Goal: Transaction & Acquisition: Obtain resource

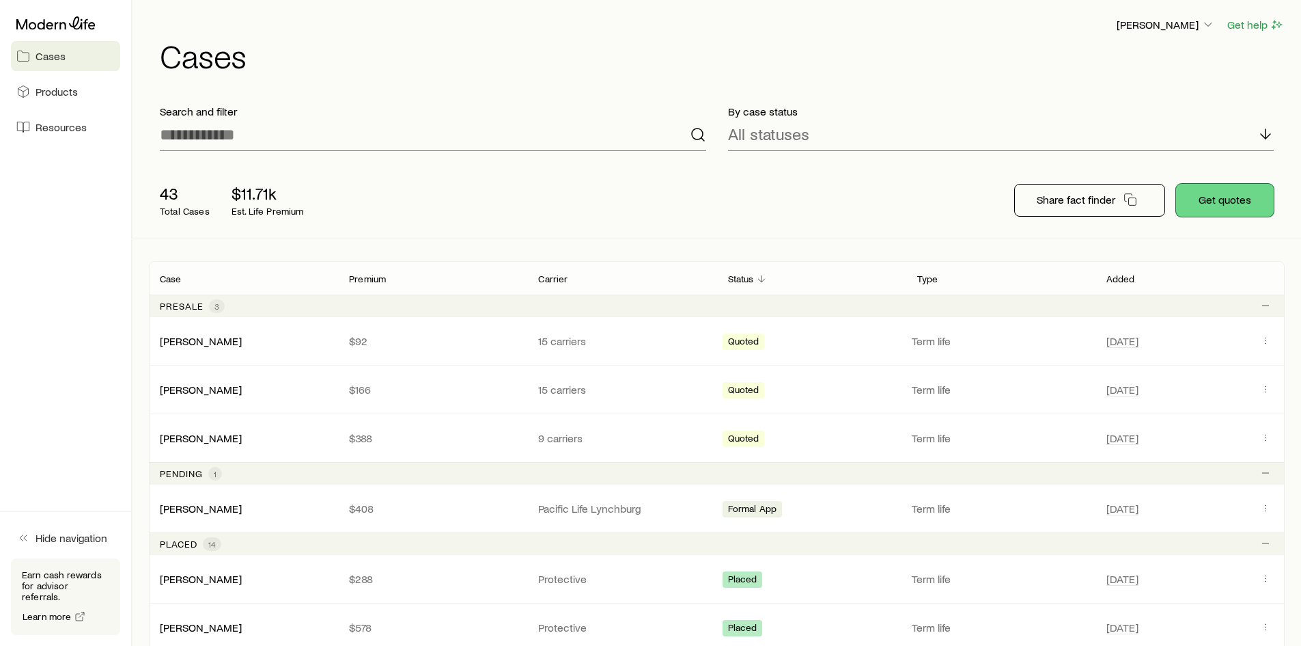
click at [1241, 201] on button "Get quotes" at bounding box center [1225, 200] width 98 height 33
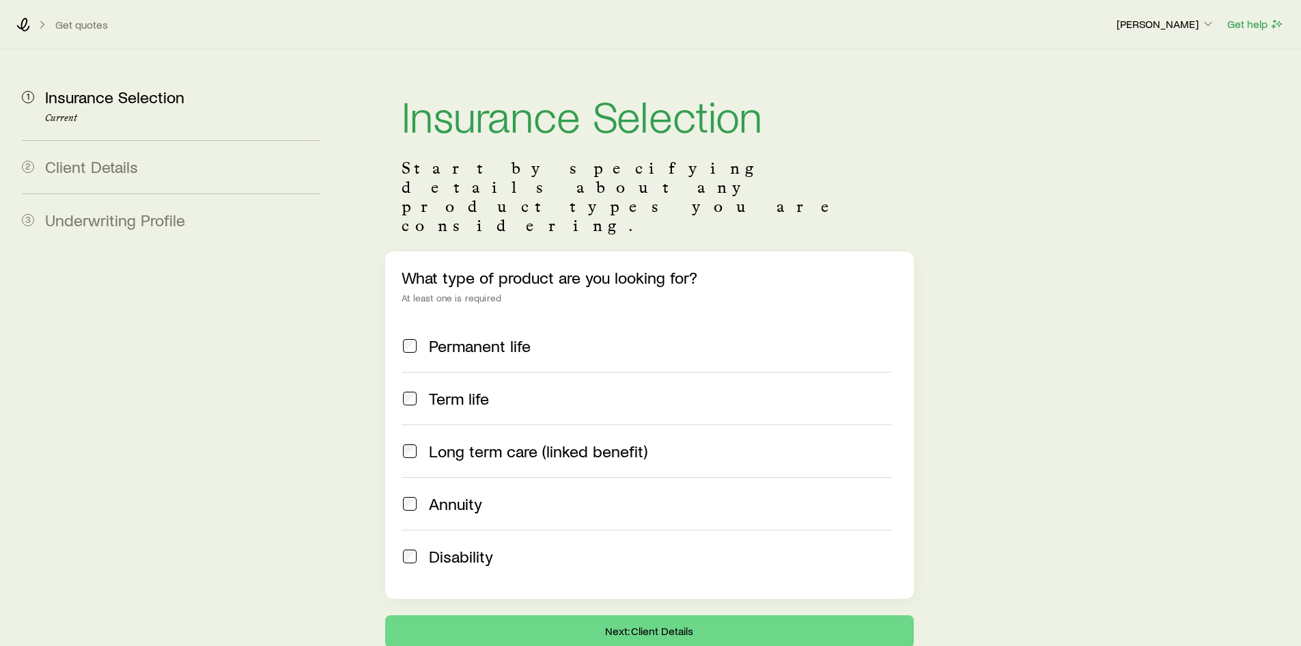
click at [470, 389] on span "Term life" at bounding box center [459, 398] width 60 height 19
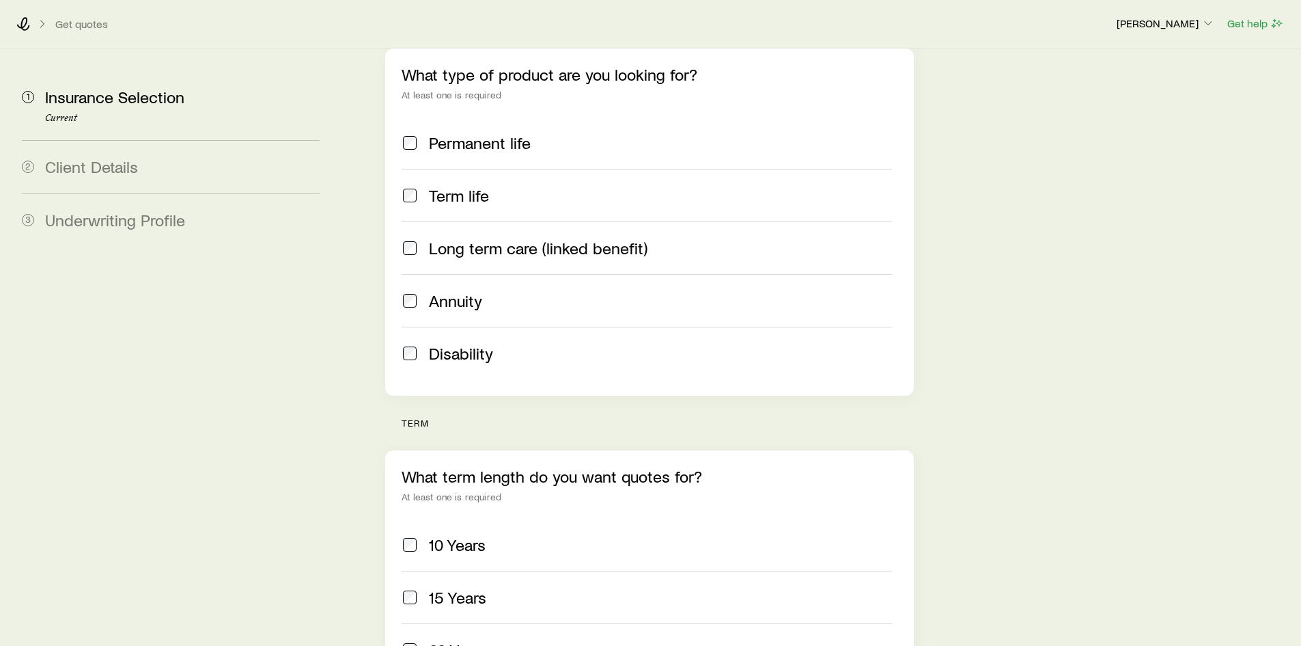
scroll to position [410, 0]
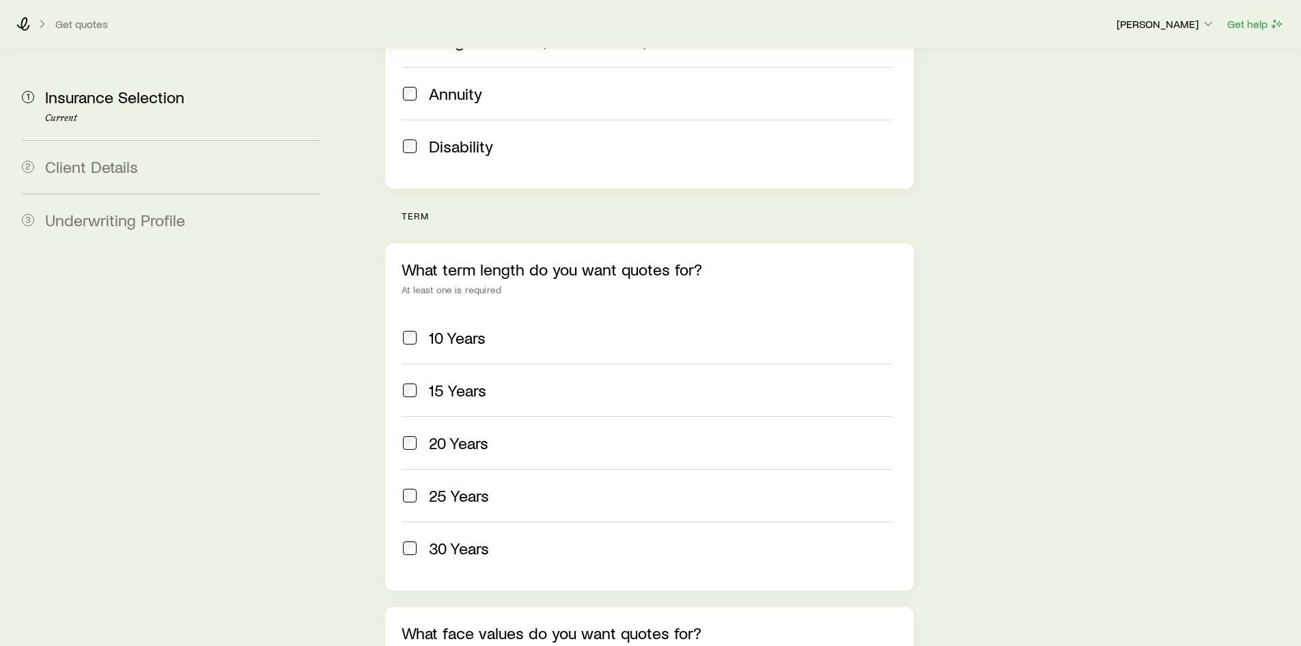
click at [469, 433] on span "20 Years" at bounding box center [458, 442] width 59 height 19
drag, startPoint x: 466, startPoint y: 511, endPoint x: 456, endPoint y: 514, distance: 9.9
click at [462, 538] on span "30 Years" at bounding box center [459, 547] width 60 height 19
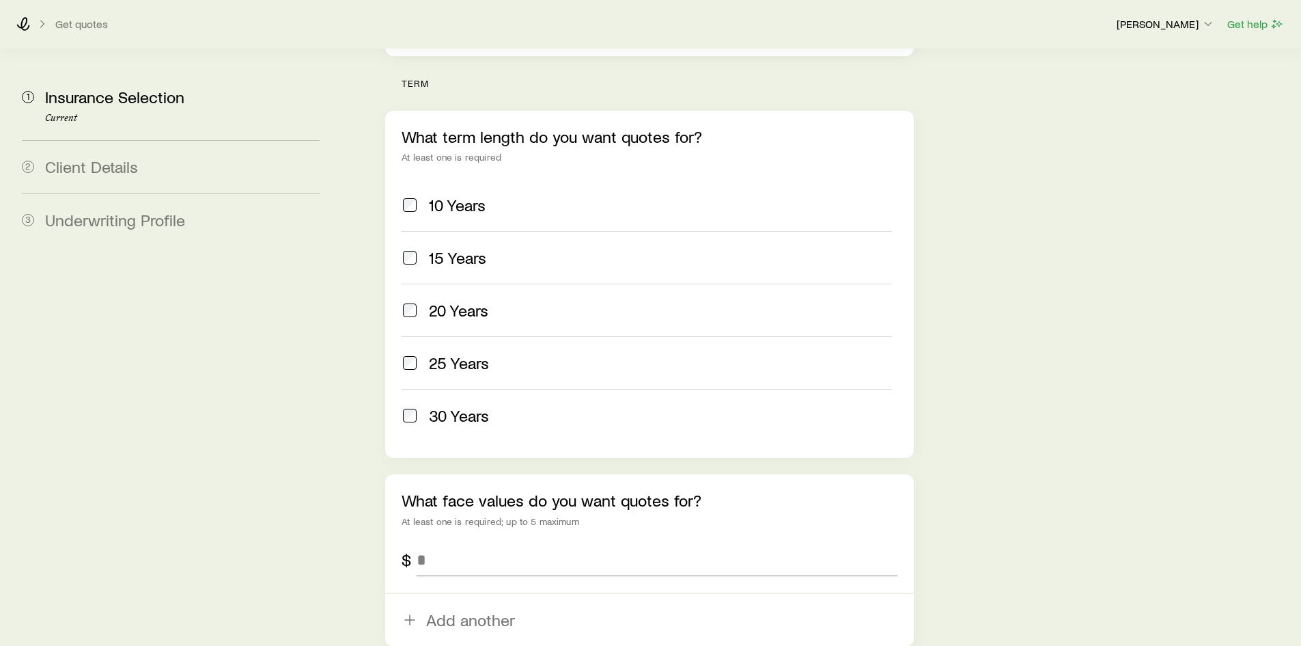
scroll to position [683, 0]
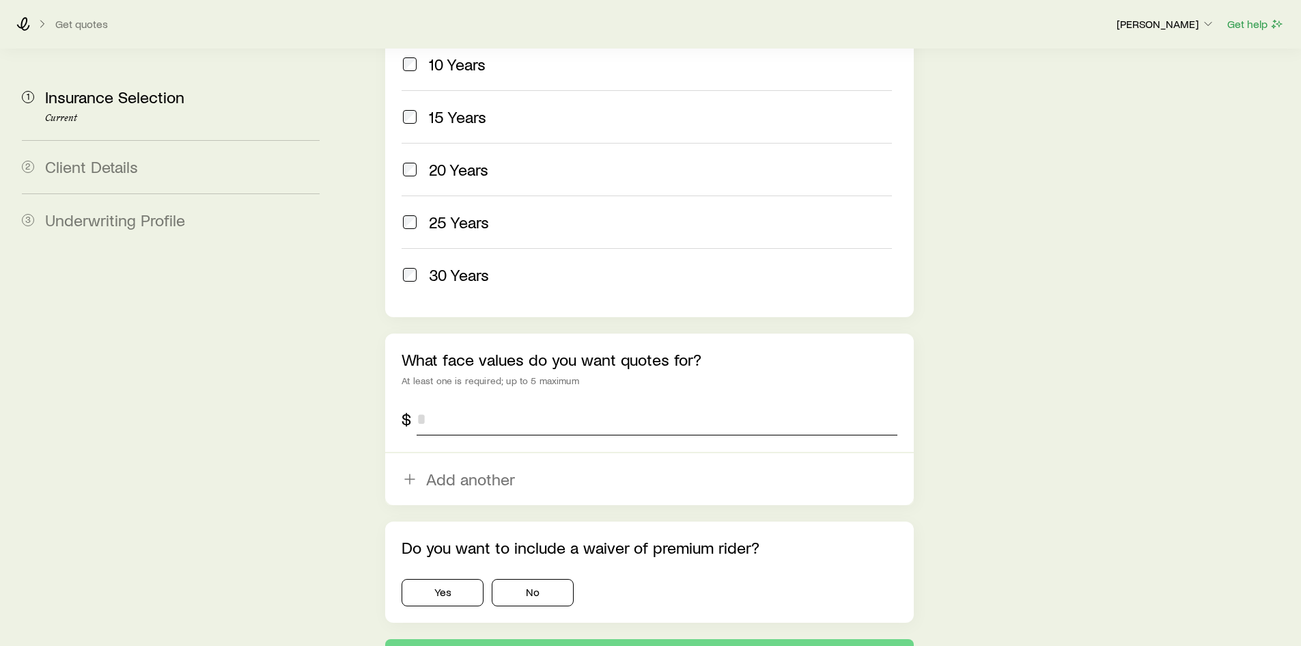
click at [518, 402] on input "tel" at bounding box center [657, 418] width 480 height 33
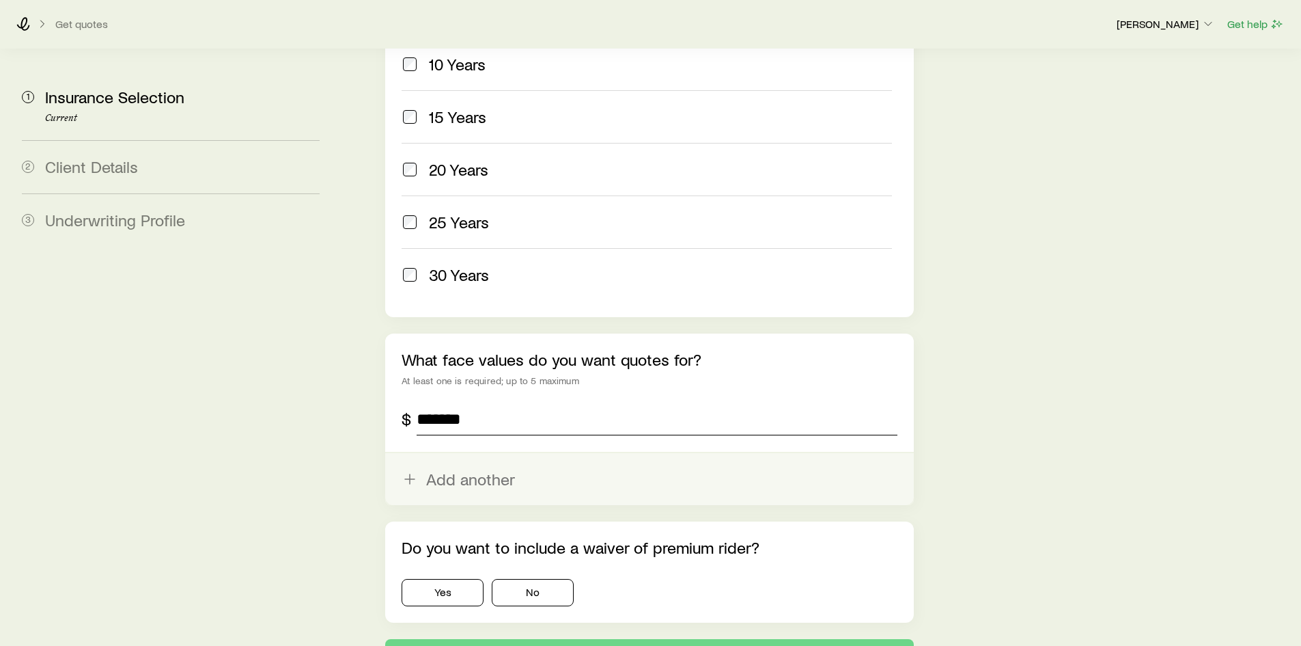
type input "*******"
click at [502, 453] on button "Add another" at bounding box center [649, 479] width 528 height 52
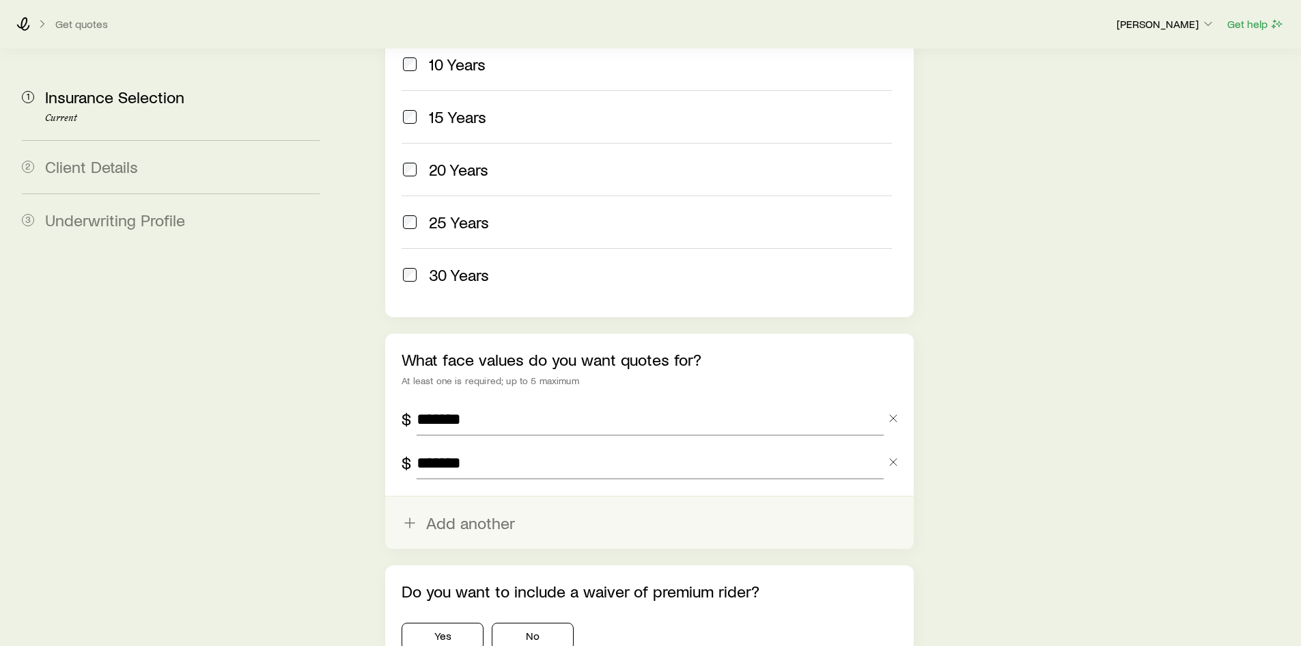
type input "*******"
click at [467, 497] on button "Add another" at bounding box center [649, 523] width 528 height 52
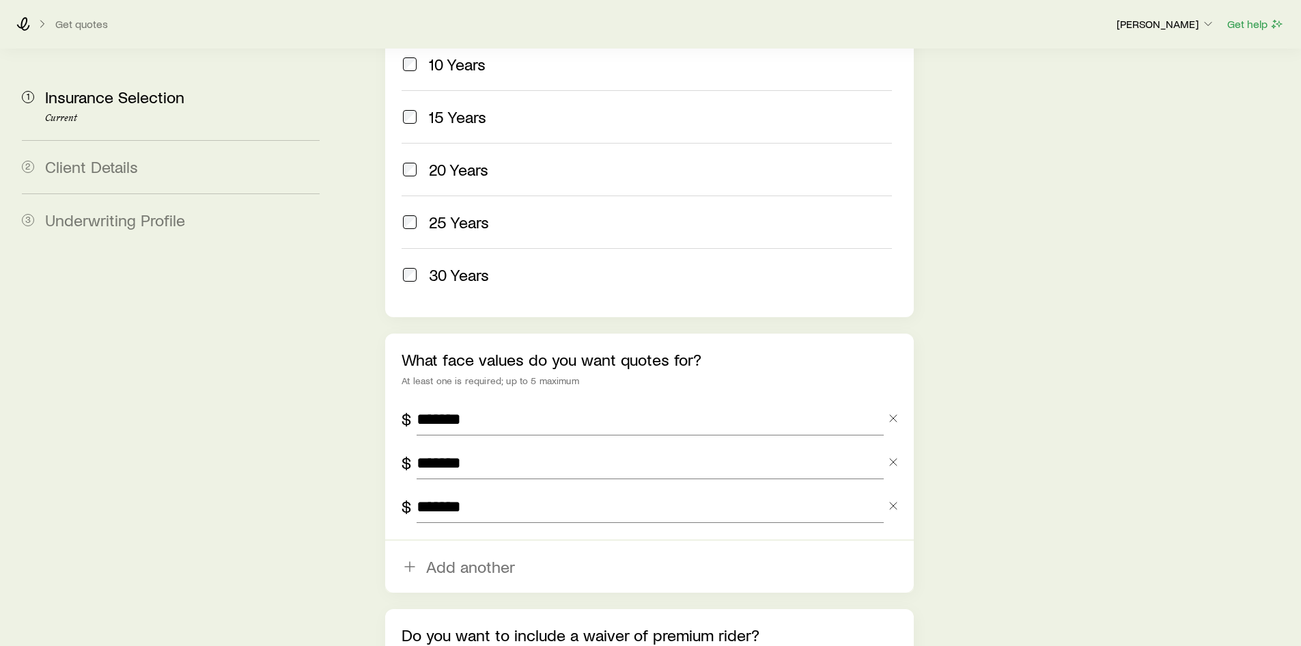
type input "*******"
click at [190, 439] on aside "1 Insurance Selection Current 2 Client Details 3 Underwriting Profile" at bounding box center [171, 62] width 320 height 1393
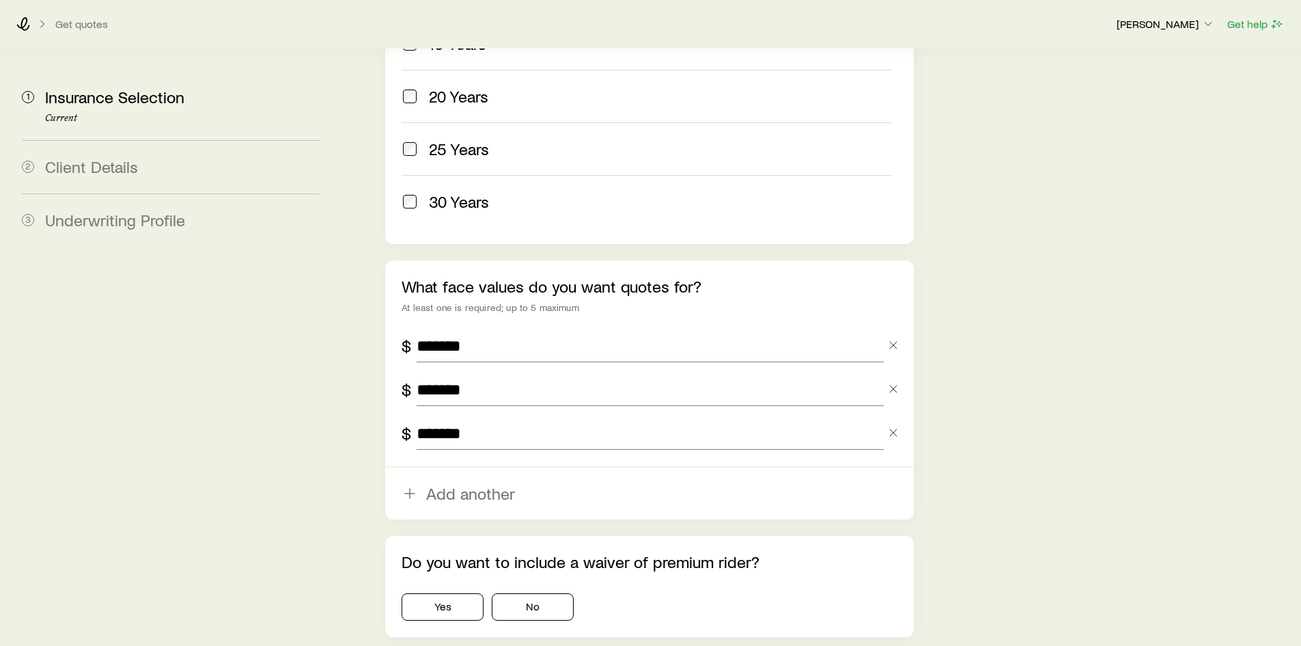
scroll to position [836, 0]
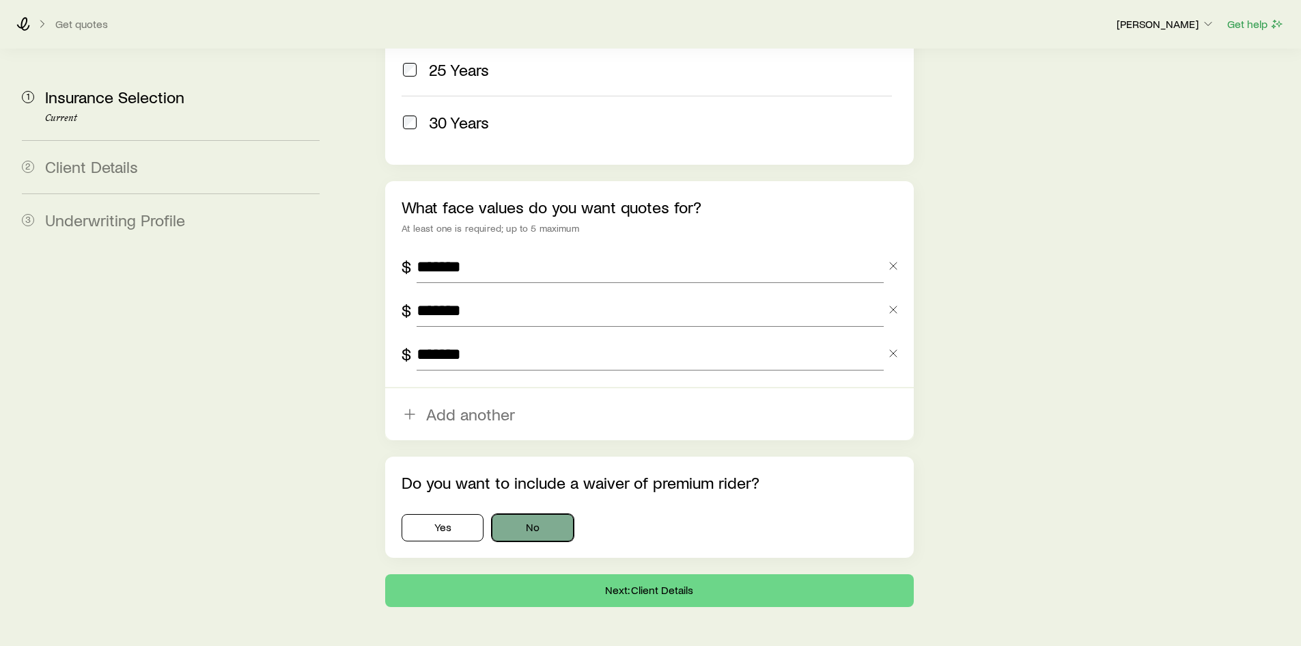
click at [538, 514] on button "No" at bounding box center [533, 527] width 82 height 27
click at [538, 574] on button "Next: Client Details" at bounding box center [649, 590] width 528 height 33
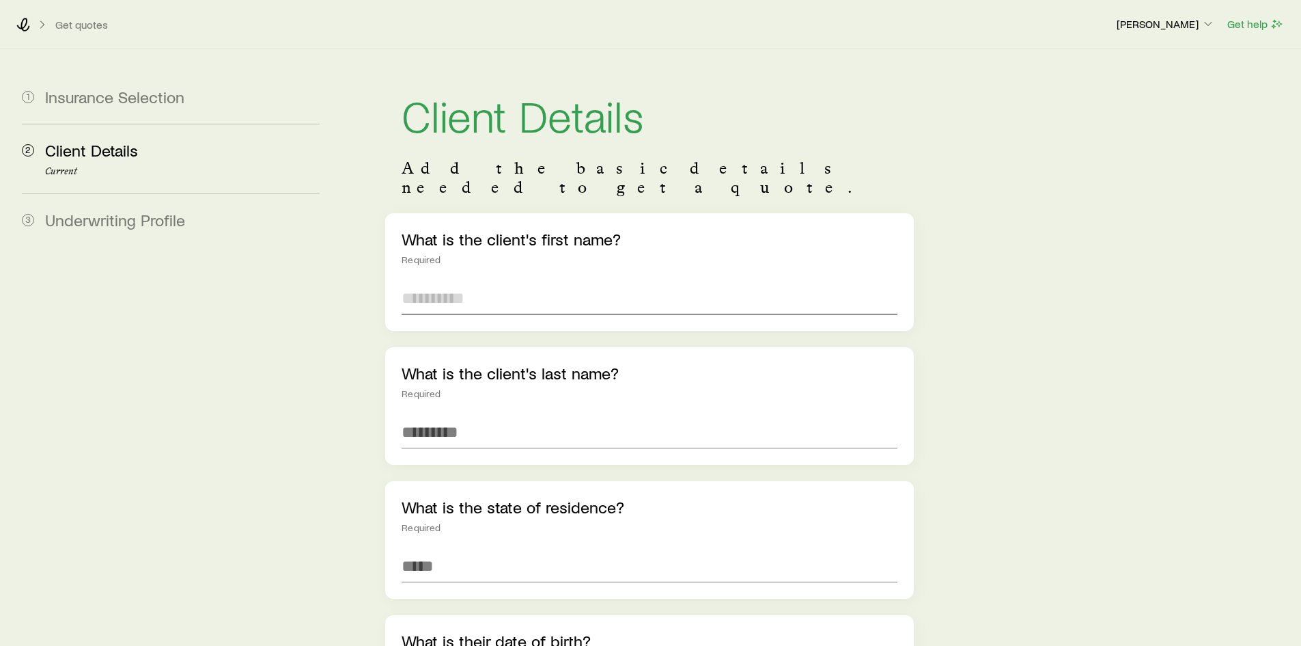
click at [451, 281] on input "text" at bounding box center [649, 297] width 495 height 33
type input "******"
type input "*******"
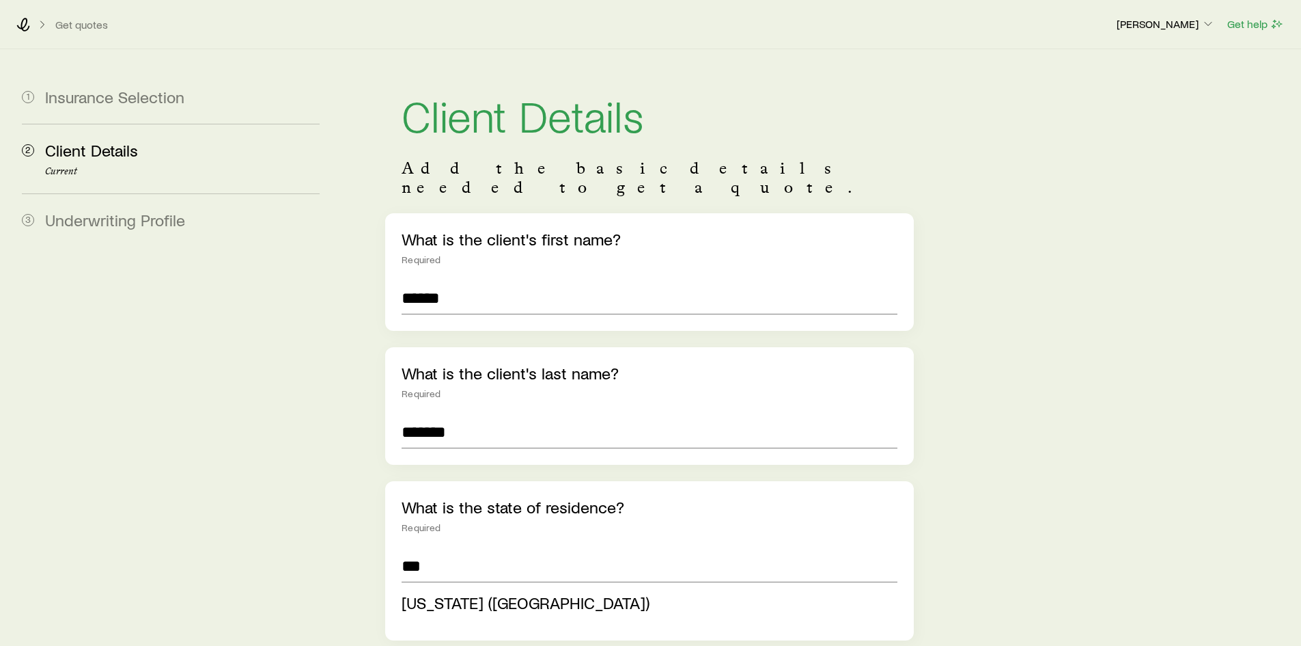
click at [479, 592] on span "[US_STATE] ([GEOGRAPHIC_DATA])" at bounding box center [526, 602] width 248 height 20
type input "**********"
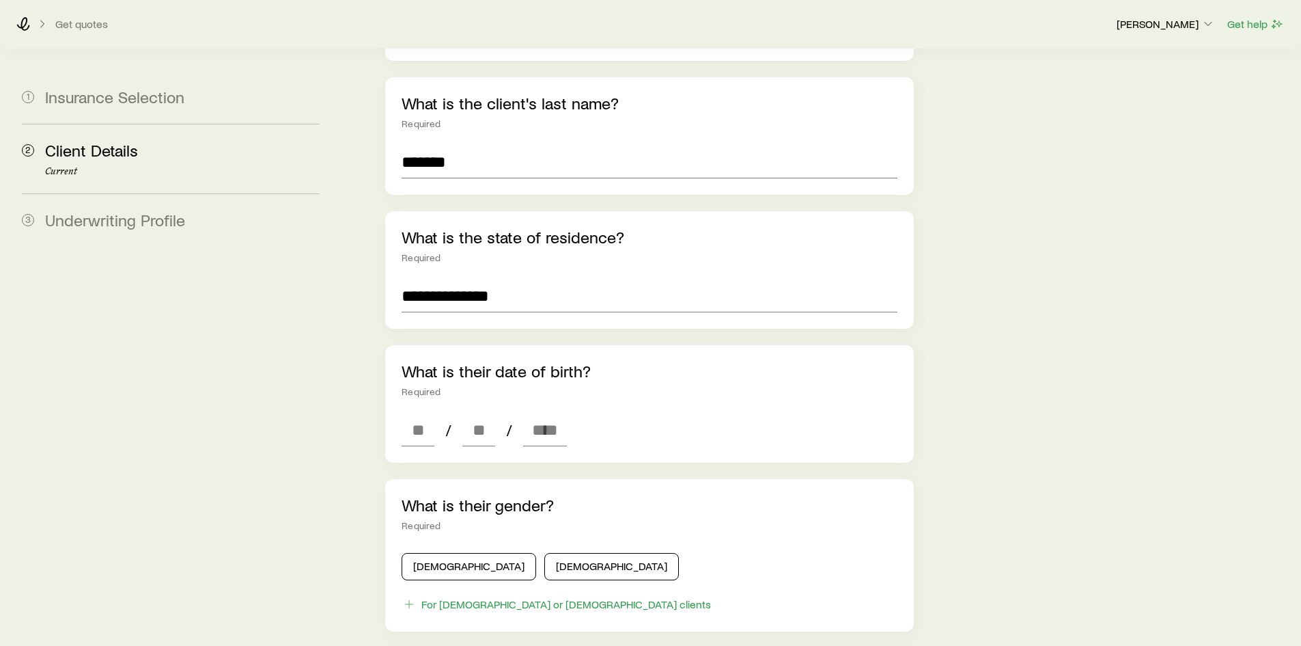
scroll to position [273, 0]
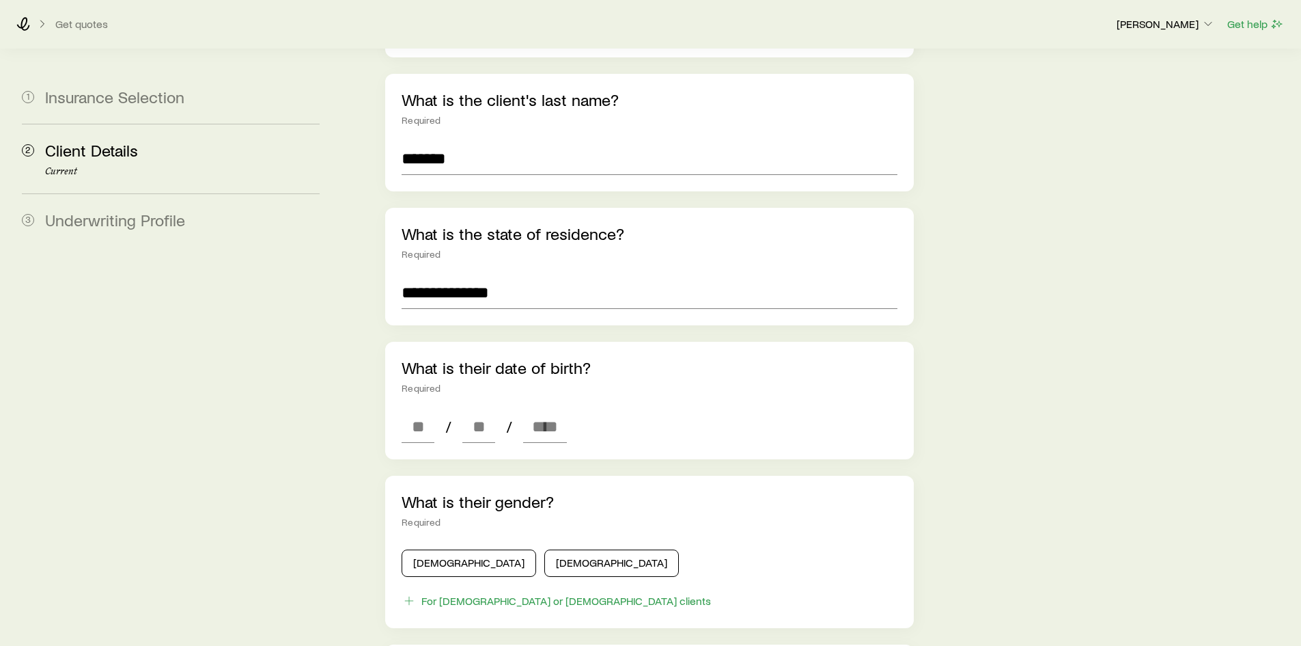
click at [418, 429] on div "What is their date of birth? Required / /" at bounding box center [649, 401] width 528 height 118
click at [422, 410] on input at bounding box center [418, 426] width 33 height 33
type input "**"
type input "****"
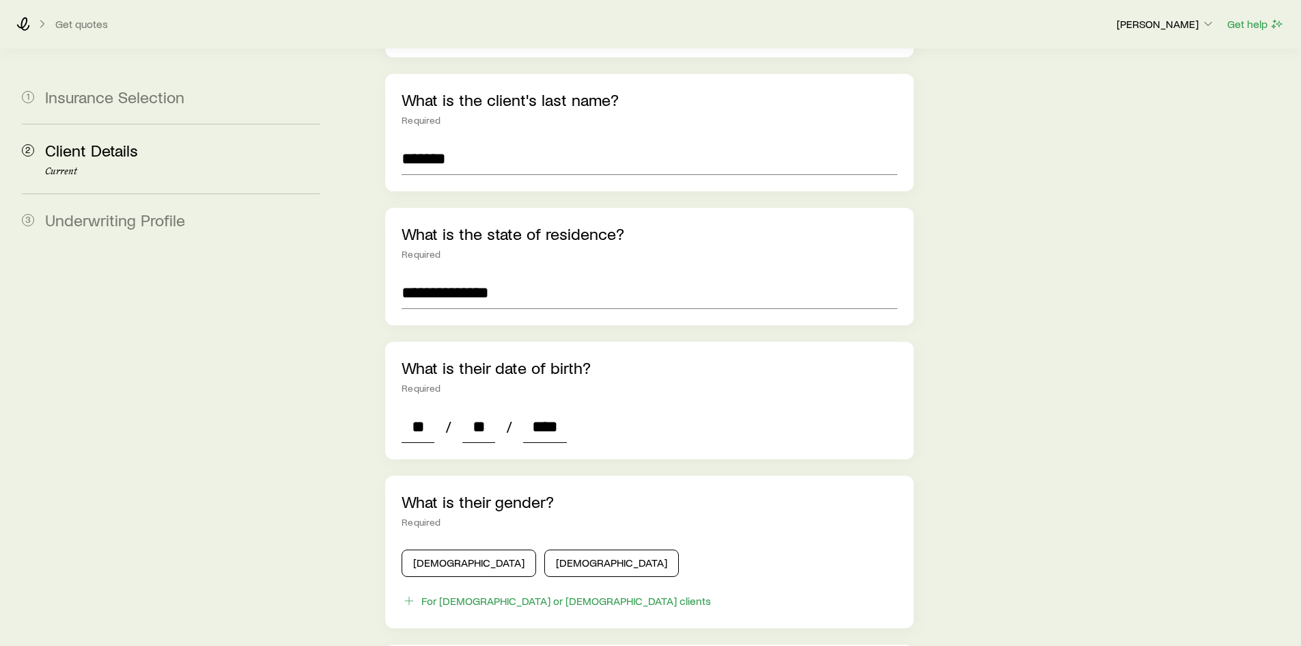
type input "*"
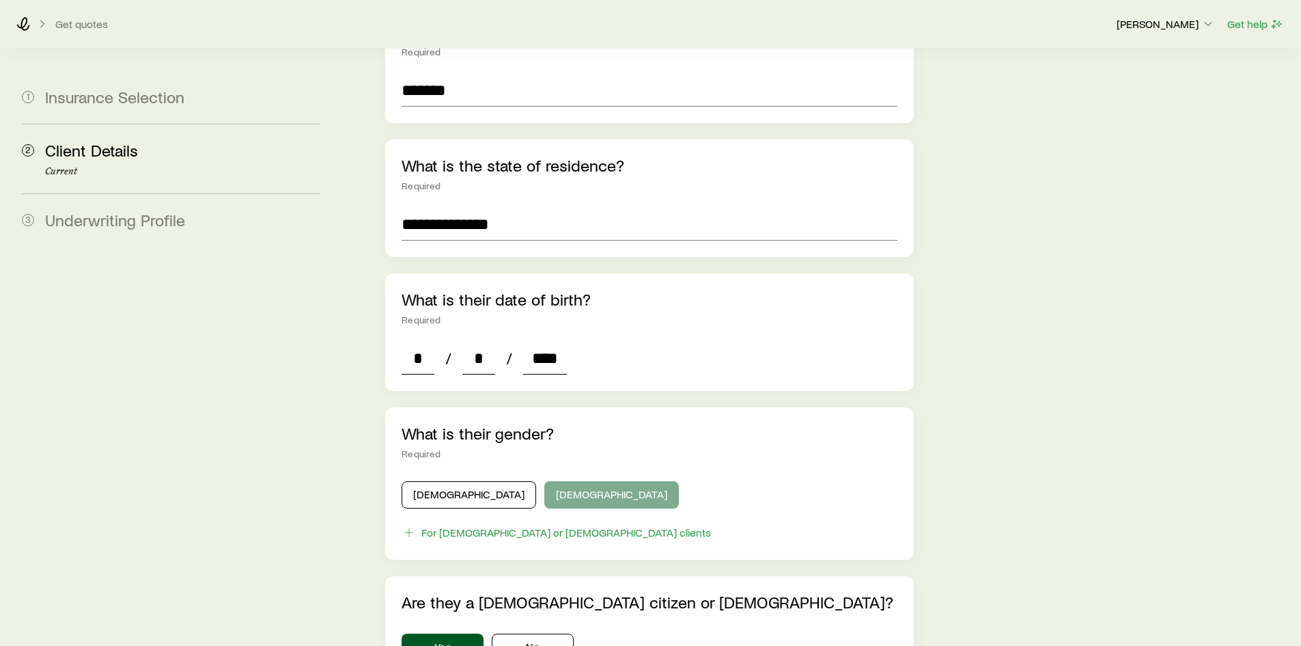
type input "****"
click at [544, 481] on button "[DEMOGRAPHIC_DATA]" at bounding box center [611, 494] width 135 height 27
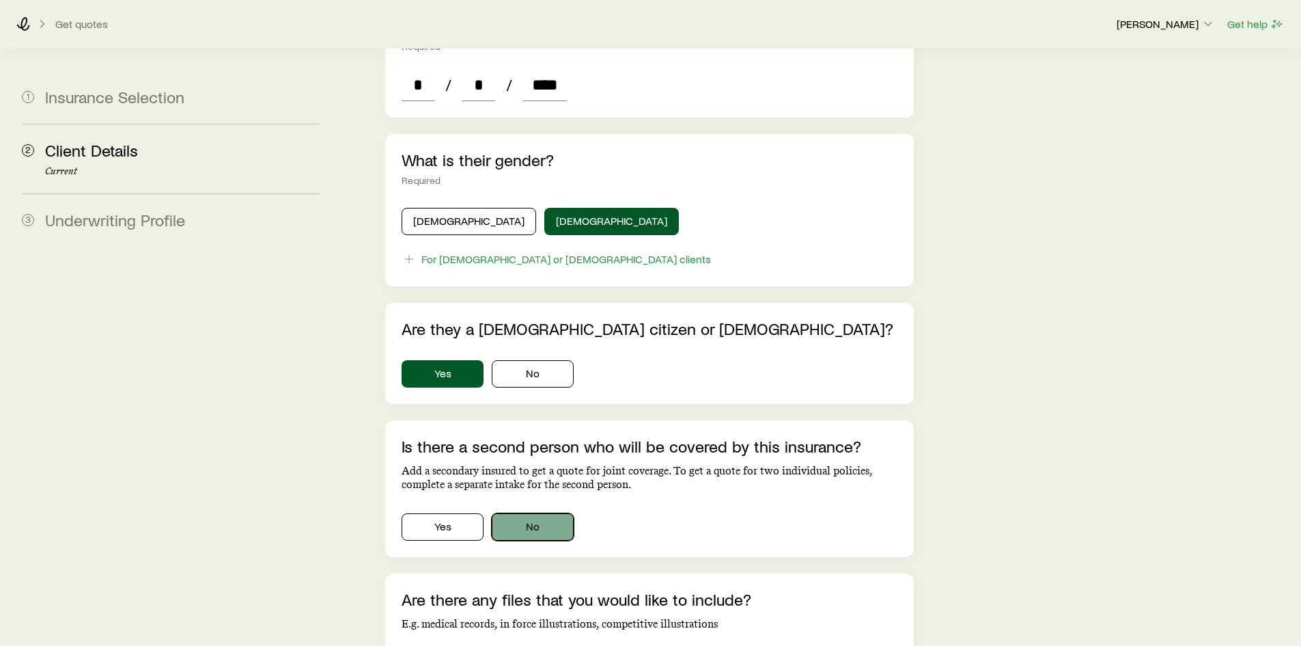
click at [544, 513] on button "No" at bounding box center [533, 526] width 82 height 27
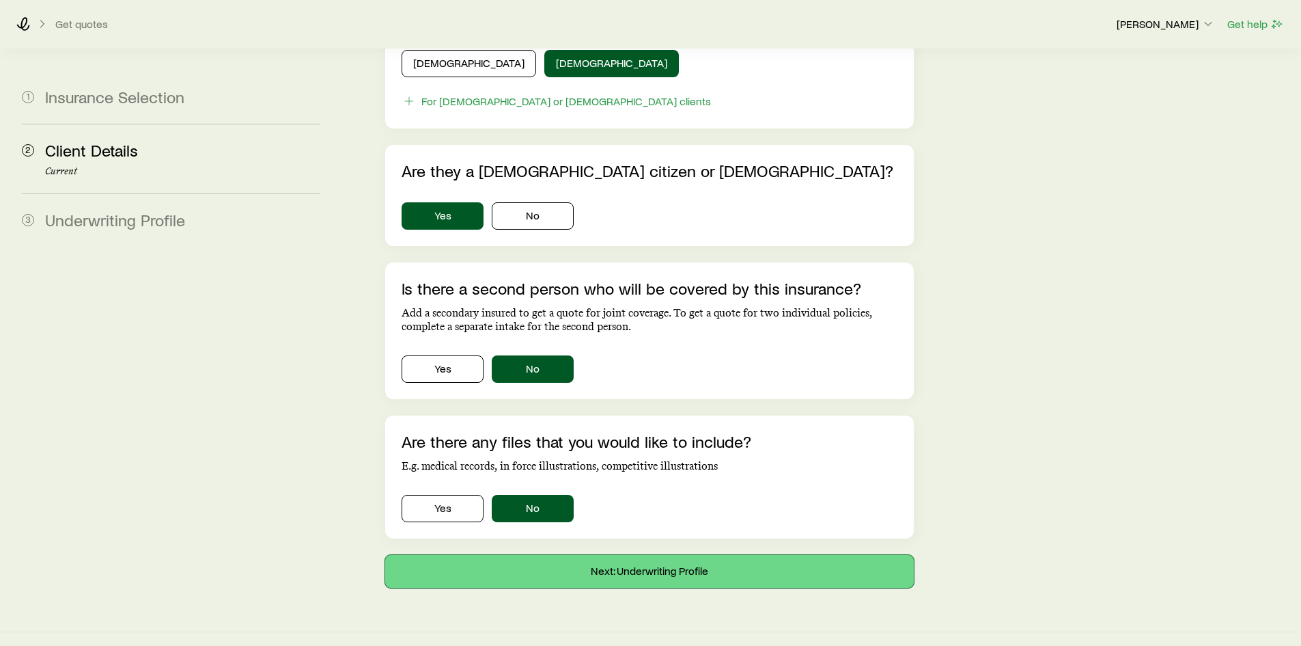
click at [566, 555] on button "Next: Underwriting Profile" at bounding box center [649, 571] width 528 height 33
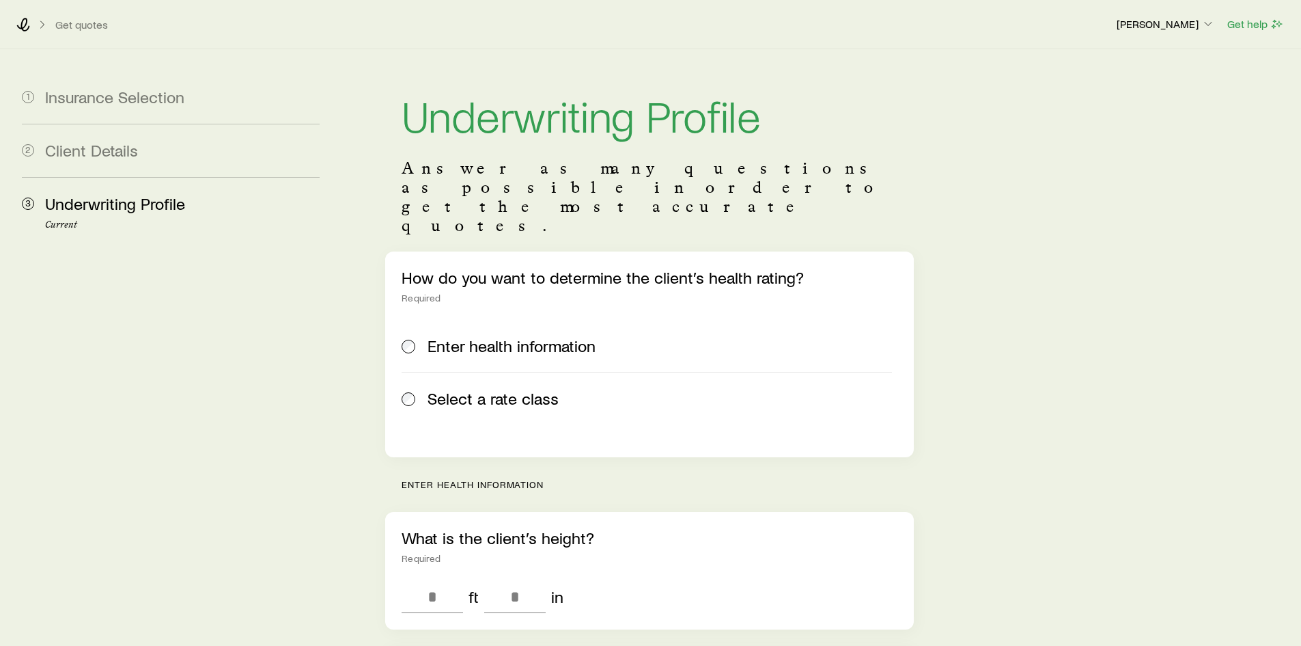
click at [501, 389] on span "Select a rate class" at bounding box center [493, 398] width 131 height 19
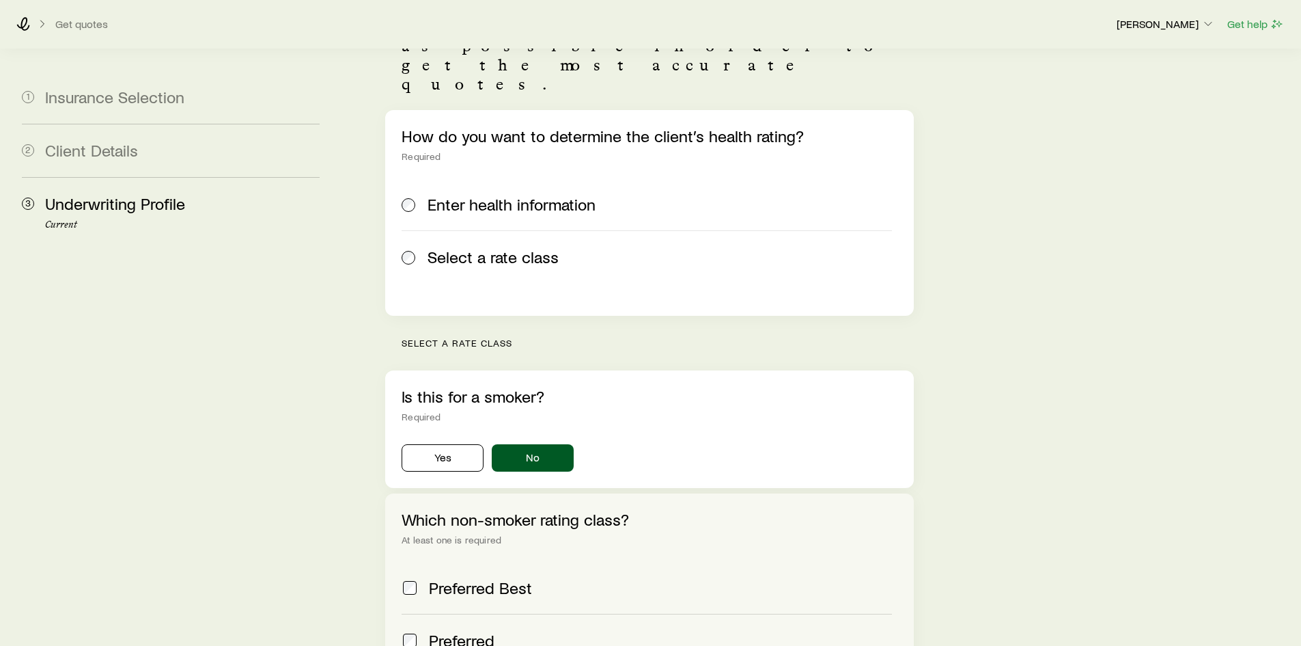
scroll to position [409, 0]
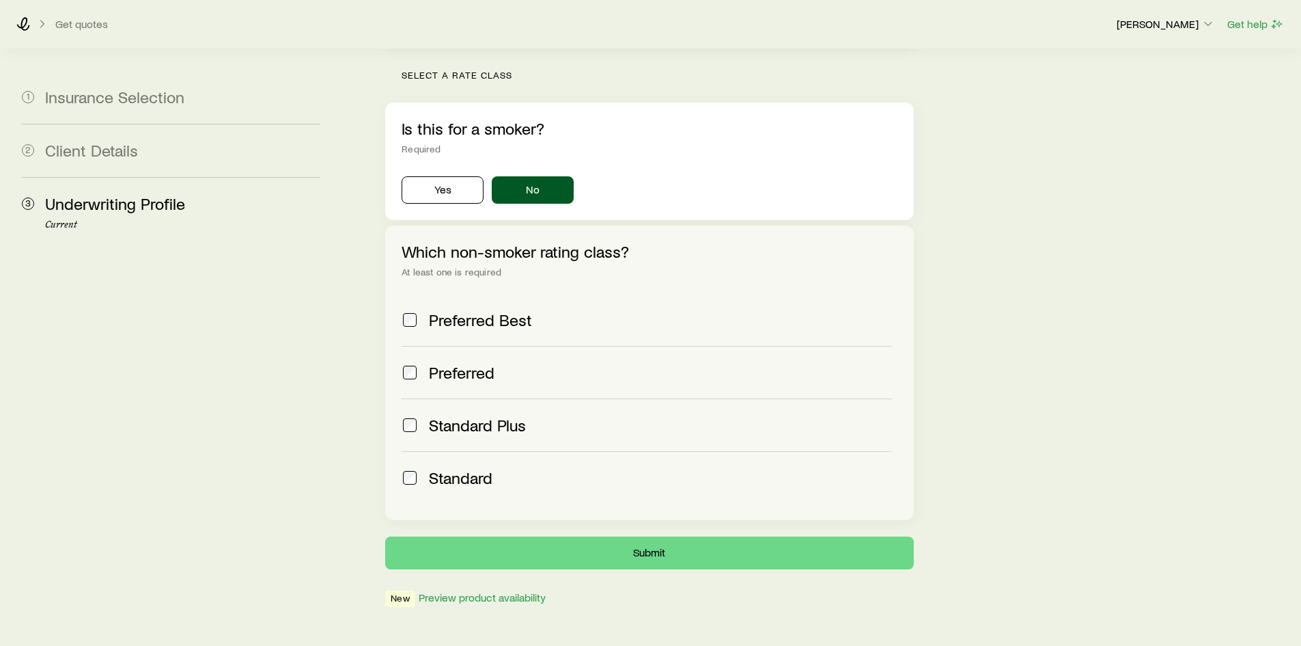
drag, startPoint x: 478, startPoint y: 281, endPoint x: 517, endPoint y: 371, distance: 97.9
click at [478, 310] on span "Preferred Best" at bounding box center [480, 319] width 103 height 19
click at [591, 536] on button "Submit" at bounding box center [649, 552] width 528 height 33
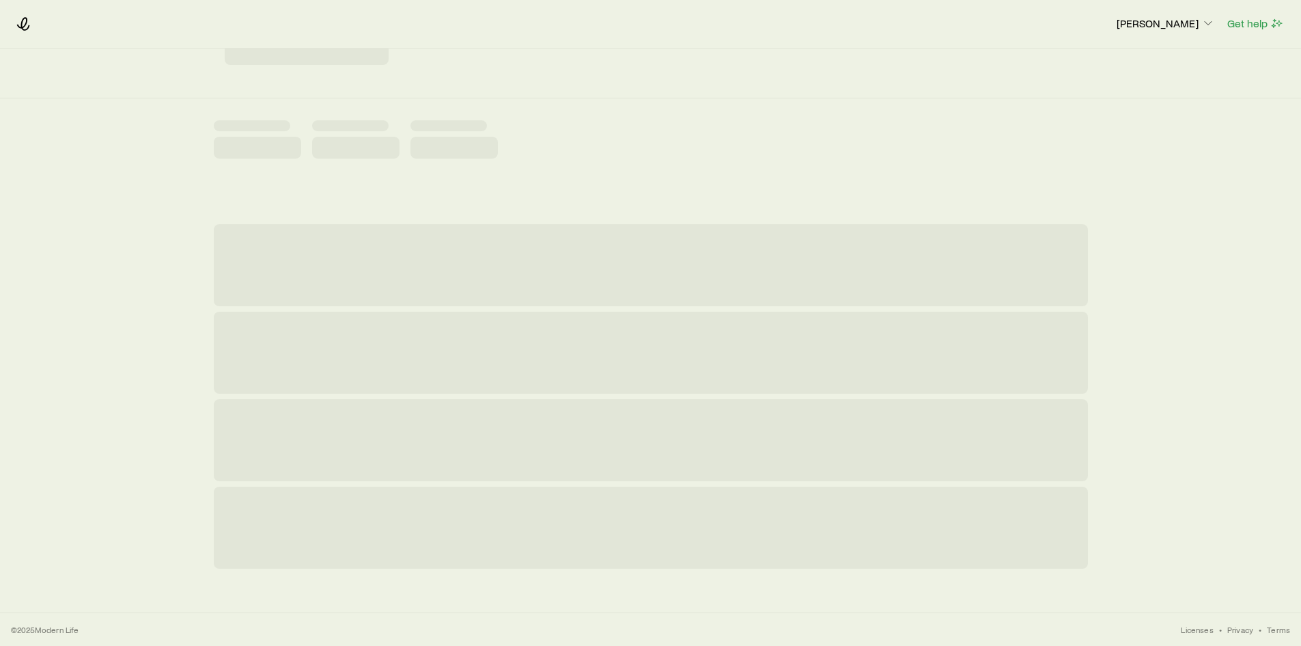
scroll to position [0, 0]
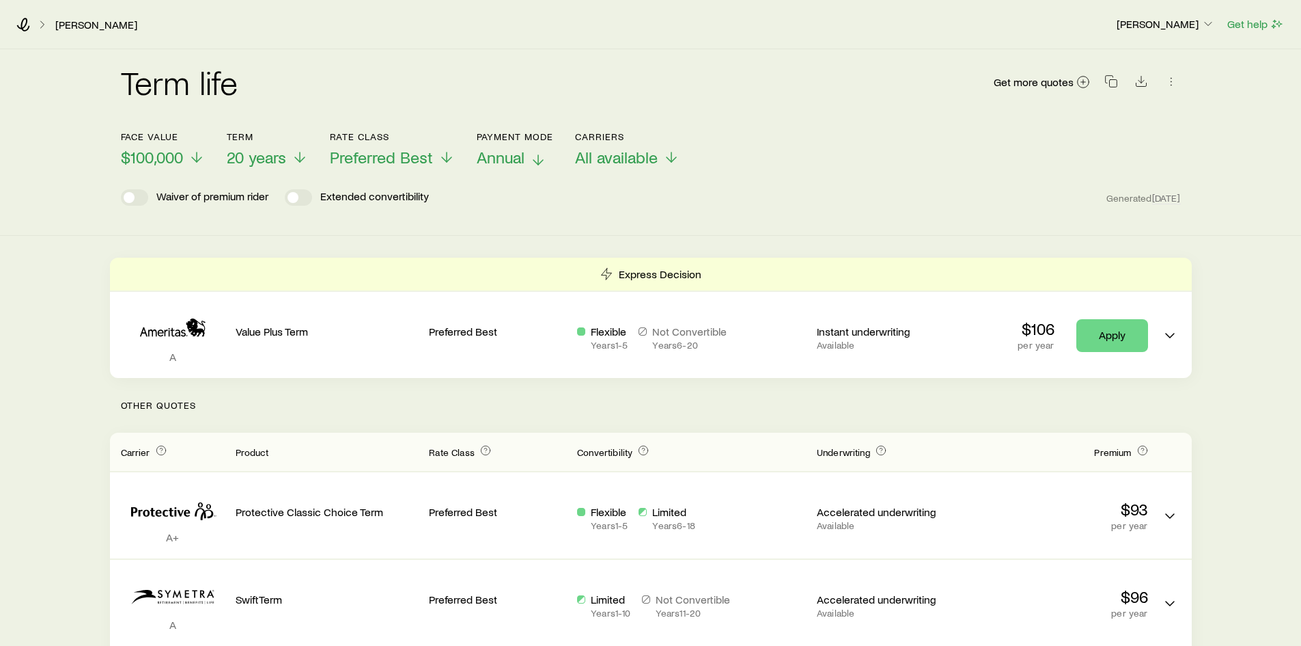
click at [508, 157] on span "Annual" at bounding box center [501, 157] width 48 height 19
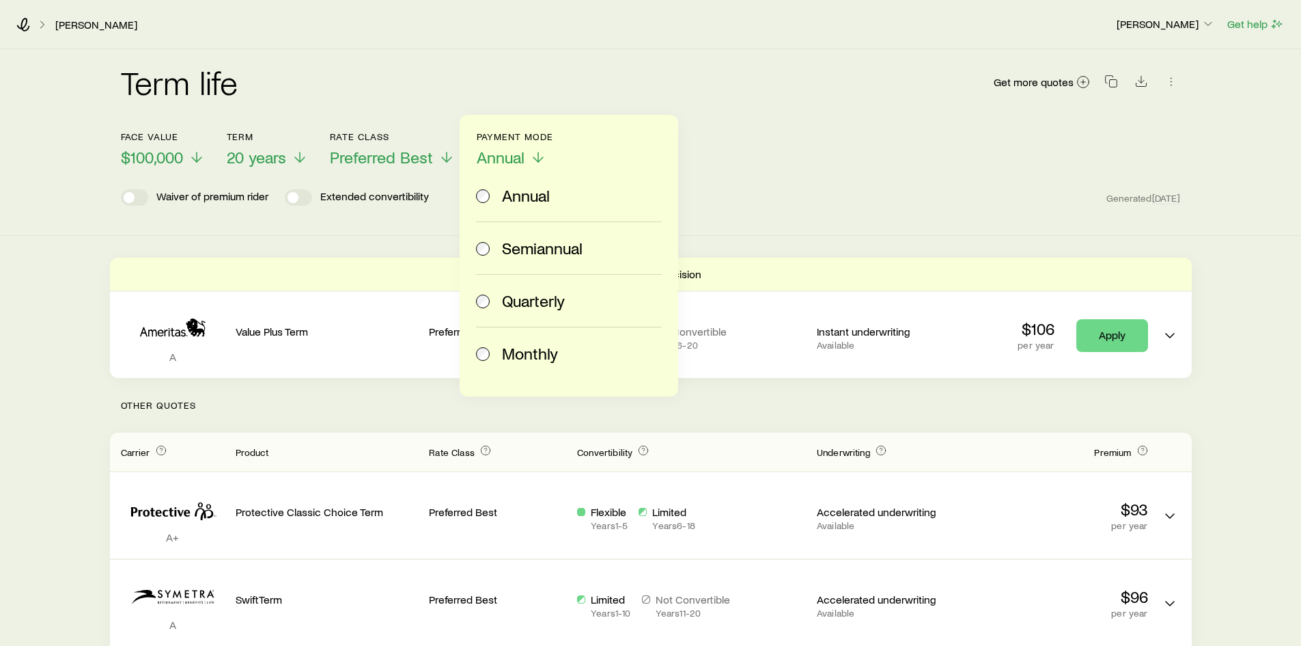
click at [516, 372] on label "Monthly" at bounding box center [566, 353] width 180 height 52
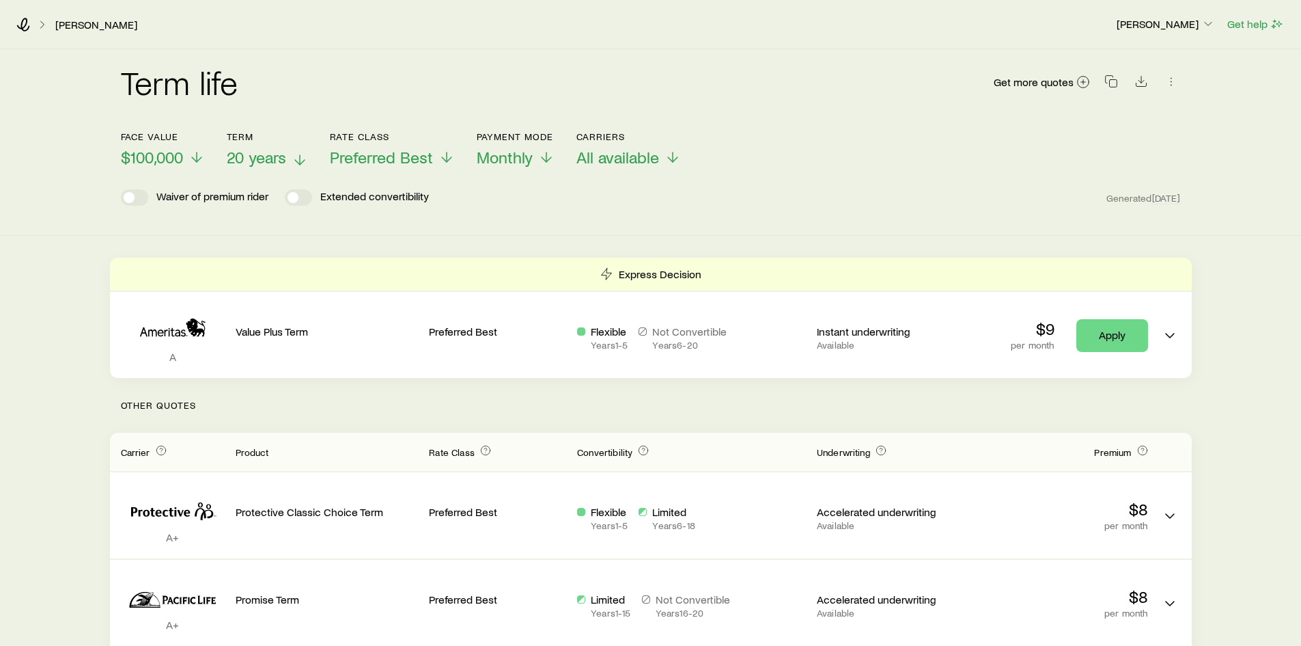
click at [270, 149] on span "20 years" at bounding box center [256, 157] width 59 height 19
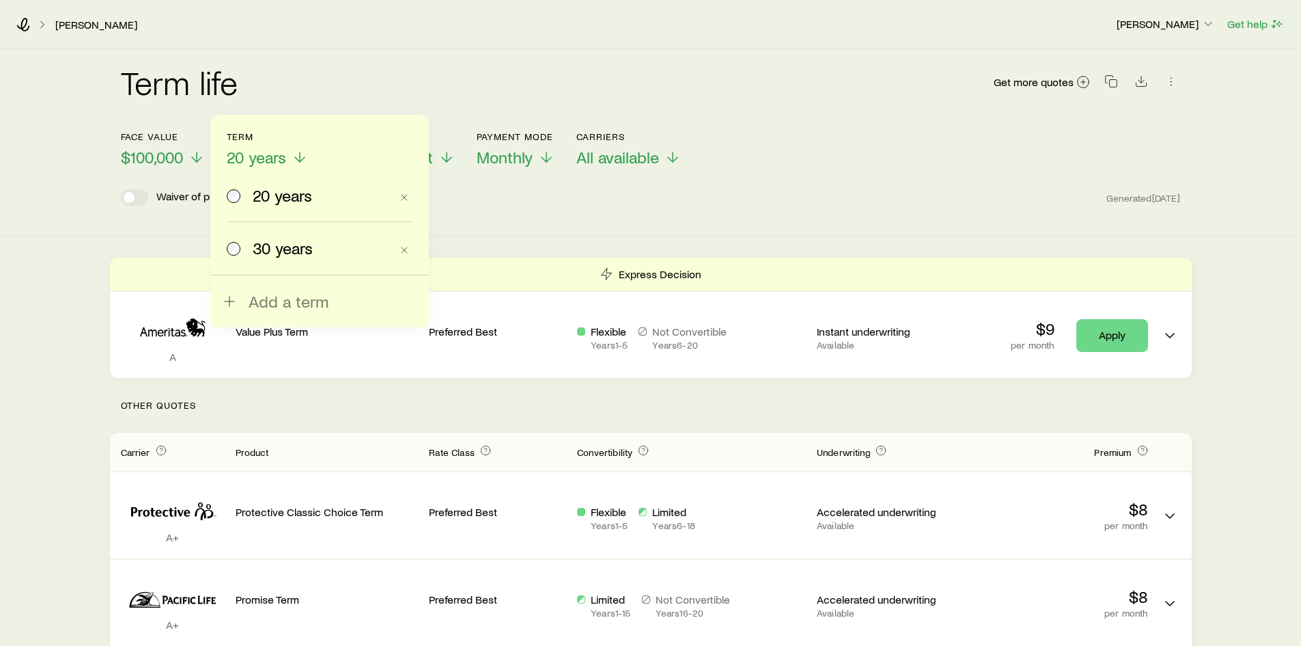
click at [266, 256] on span "30 years" at bounding box center [283, 247] width 60 height 19
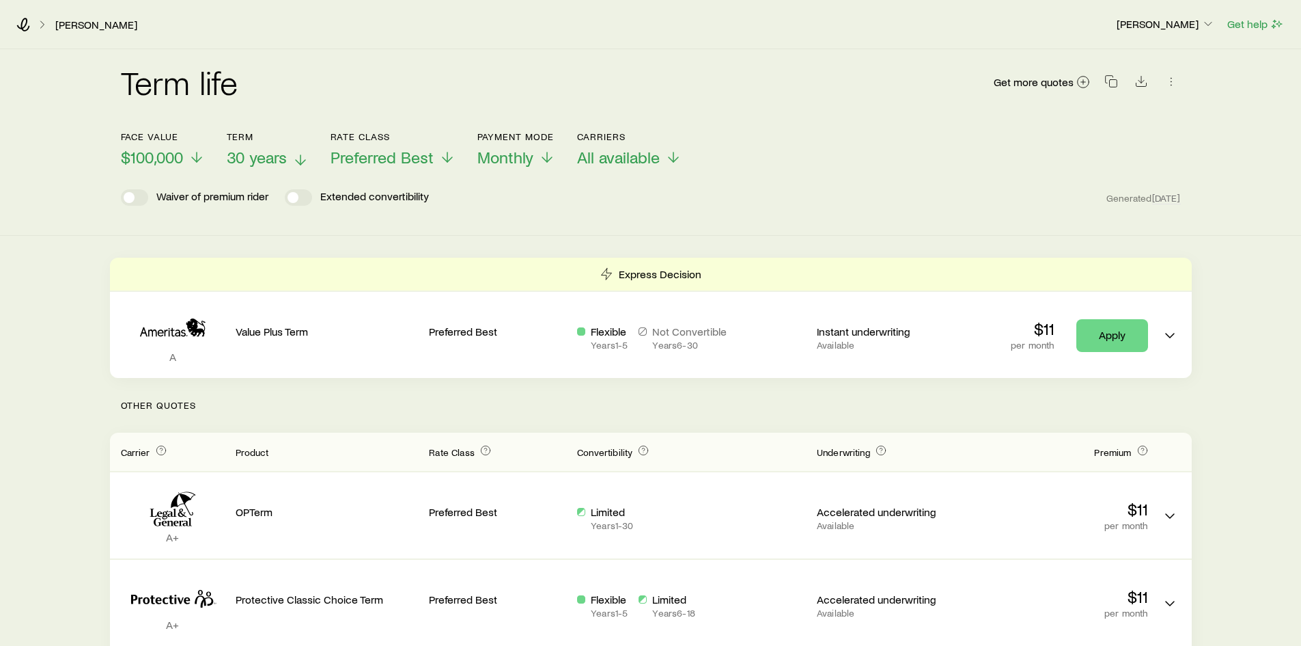
click at [260, 157] on span "30 years" at bounding box center [257, 157] width 60 height 19
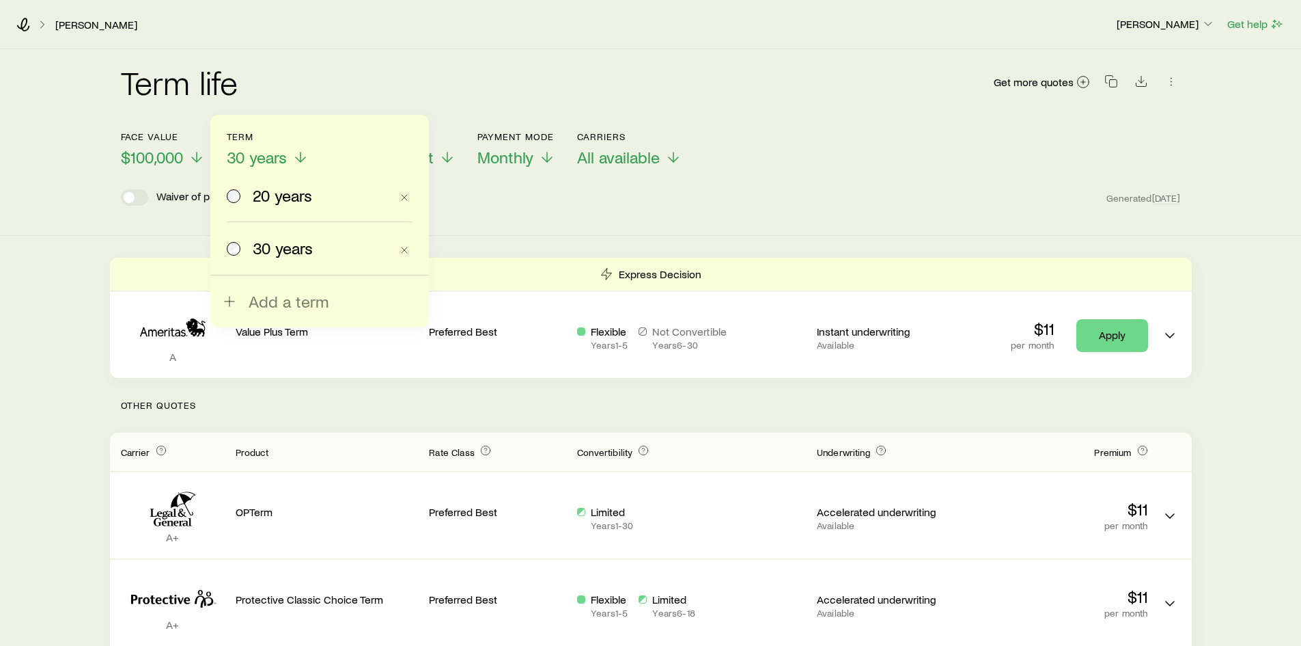
click at [279, 191] on span "20 years" at bounding box center [282, 195] width 59 height 19
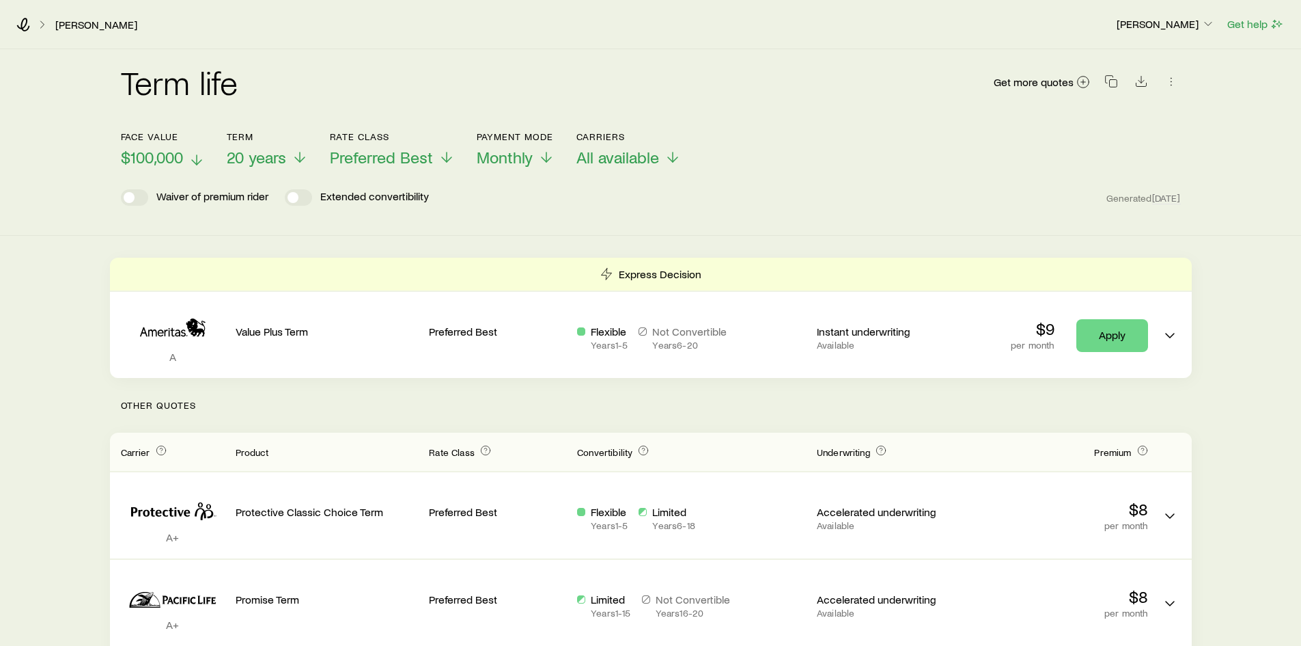
click at [141, 161] on span "$100,000" at bounding box center [152, 157] width 62 height 19
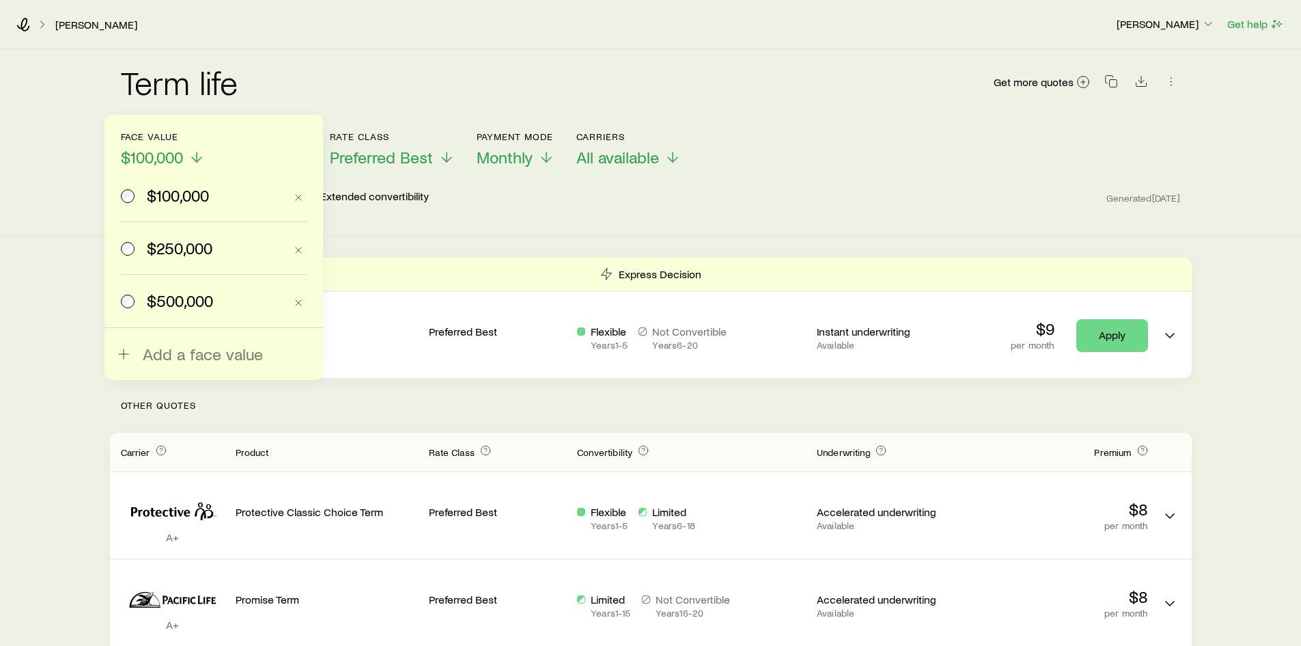
click at [169, 251] on span "$250,000" at bounding box center [180, 247] width 66 height 19
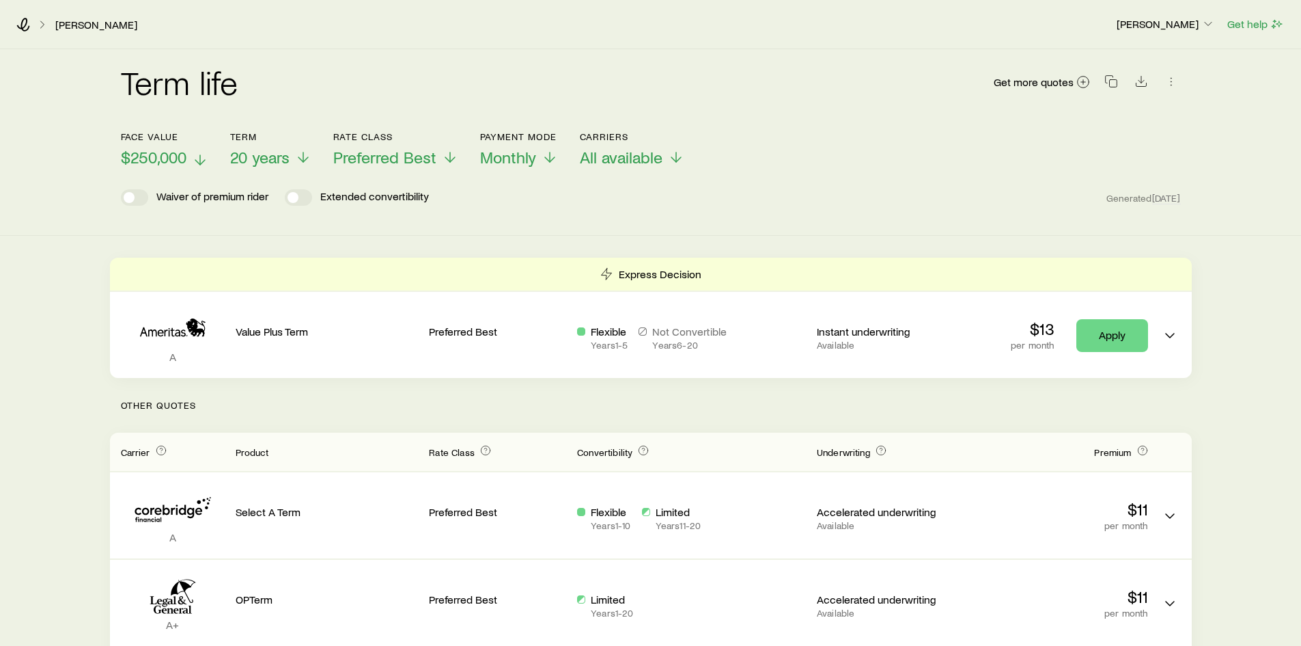
click at [169, 158] on span "$250,000" at bounding box center [154, 157] width 66 height 19
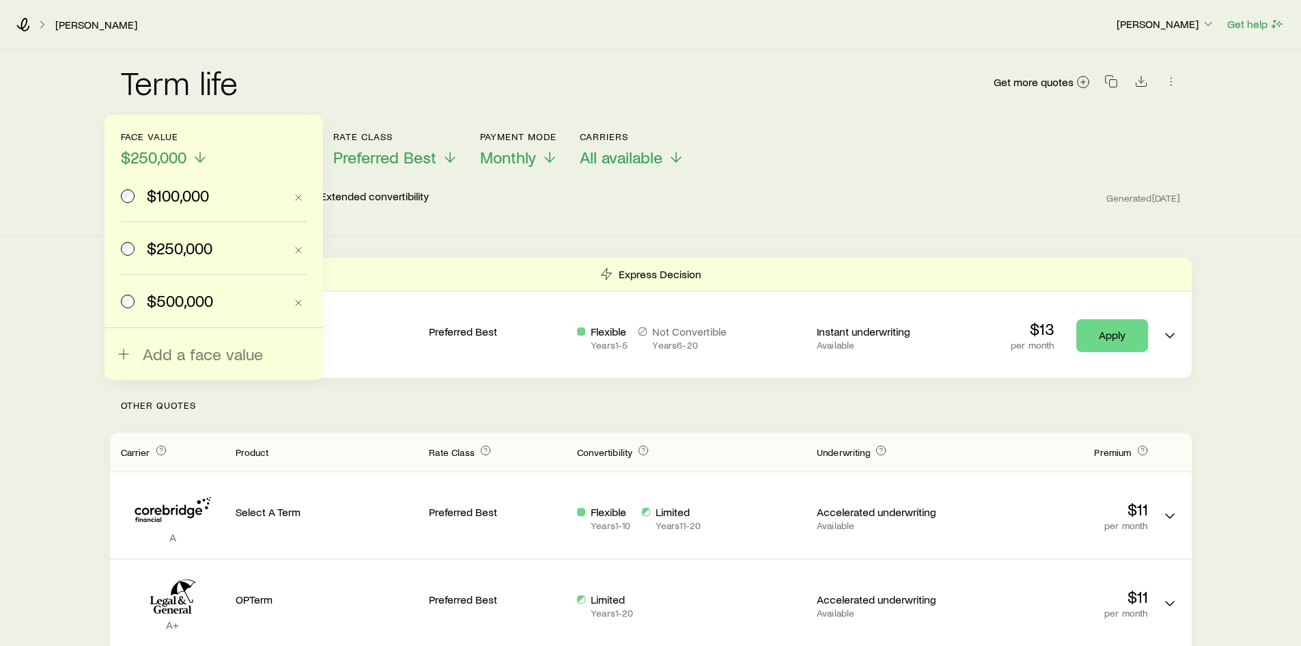
click at [180, 303] on span "$500,000" at bounding box center [180, 300] width 66 height 19
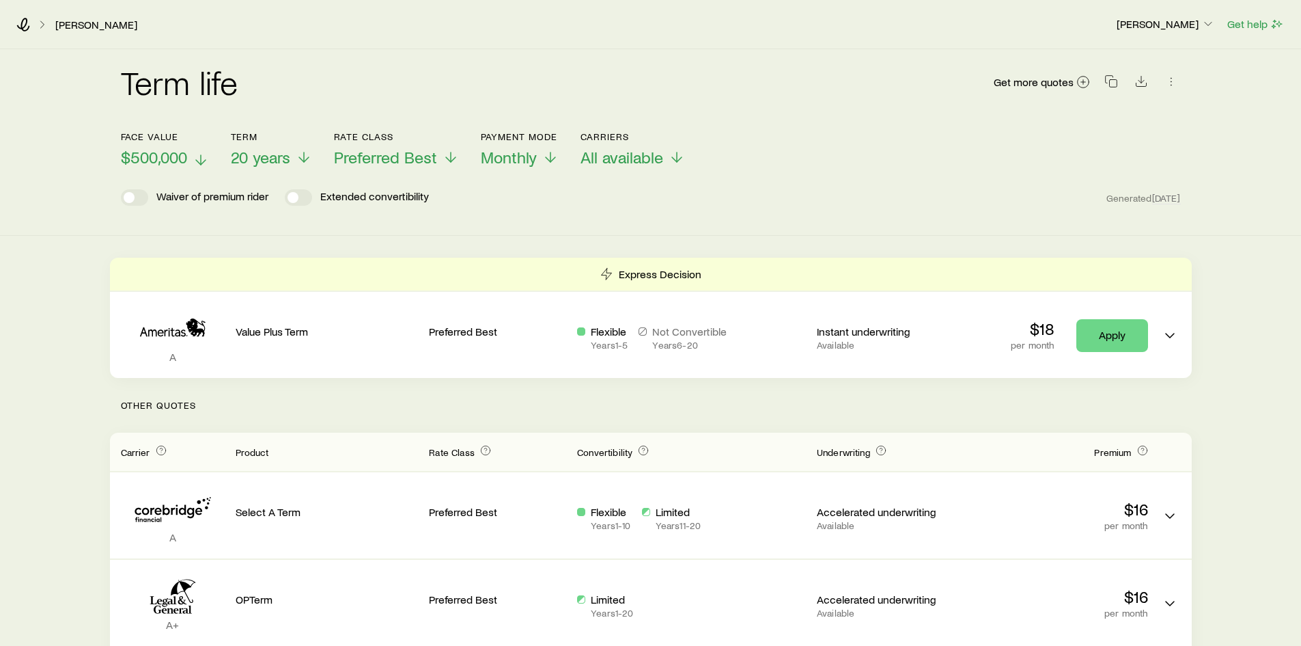
click at [169, 163] on span "$500,000" at bounding box center [154, 157] width 66 height 19
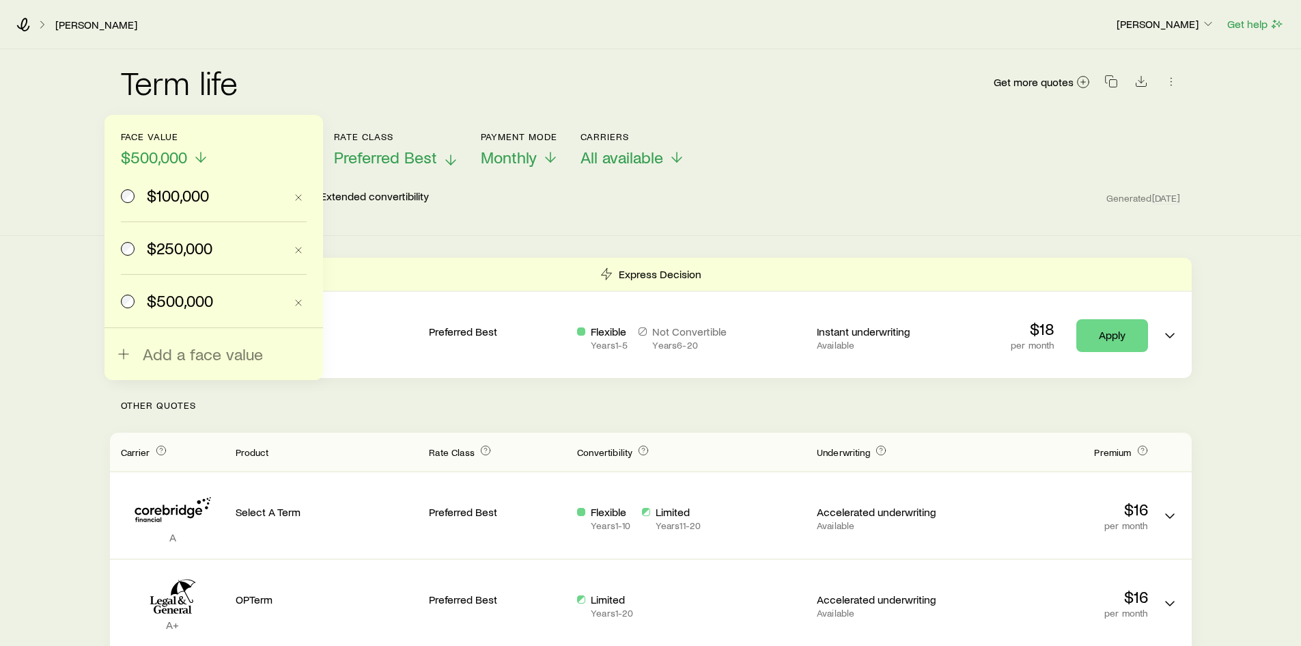
click at [359, 151] on span "Preferred Best" at bounding box center [385, 157] width 103 height 19
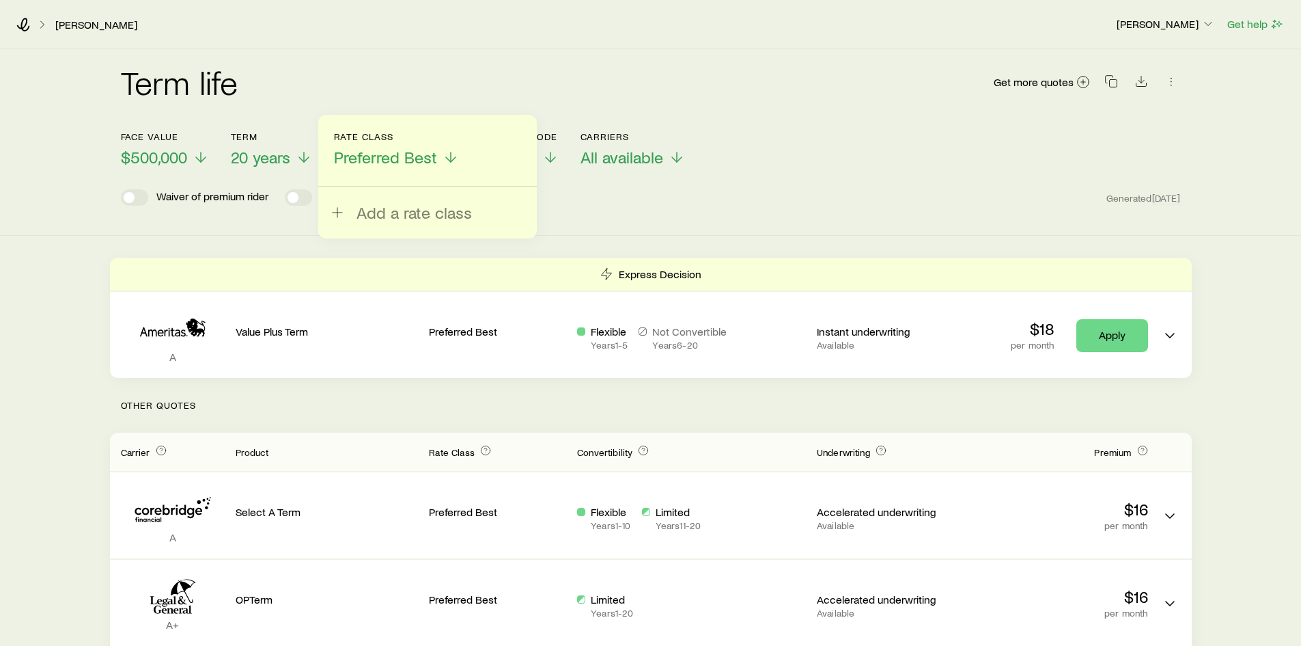
click at [261, 167] on header "Face value $500,000 Term 20 years Rate Class Preferred Best Add a rate class Pa…" at bounding box center [651, 172] width 1060 height 82
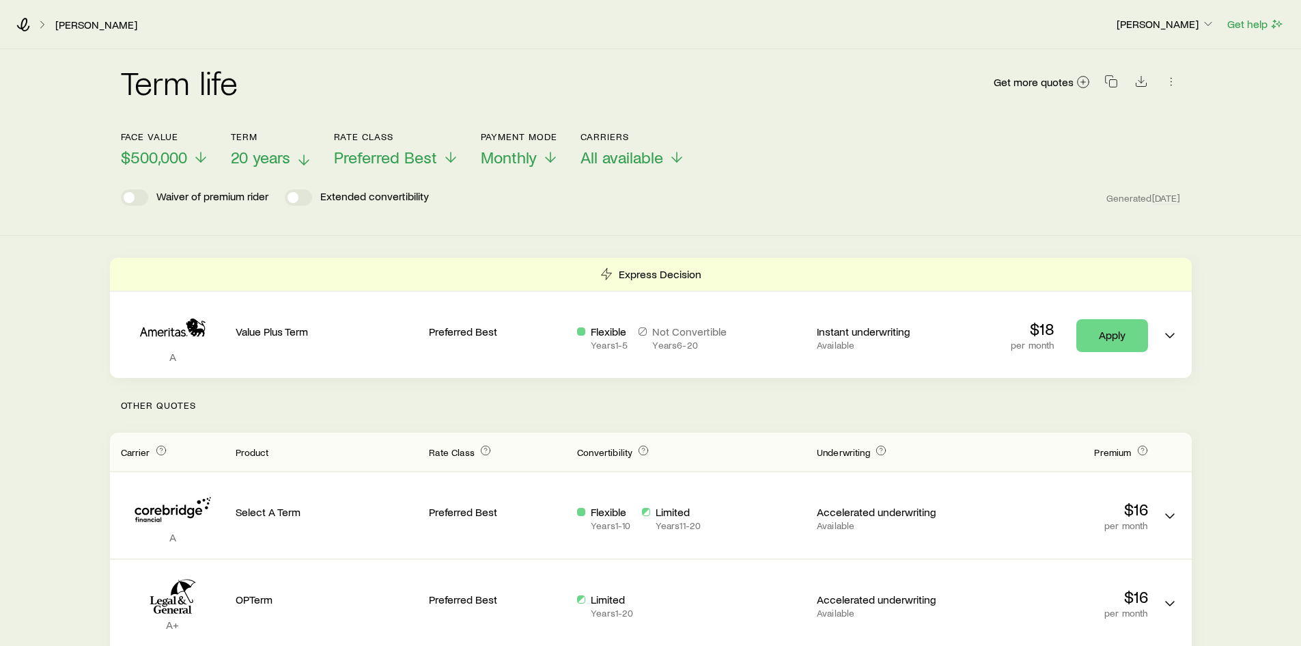
click at [260, 152] on span "20 years" at bounding box center [260, 157] width 59 height 19
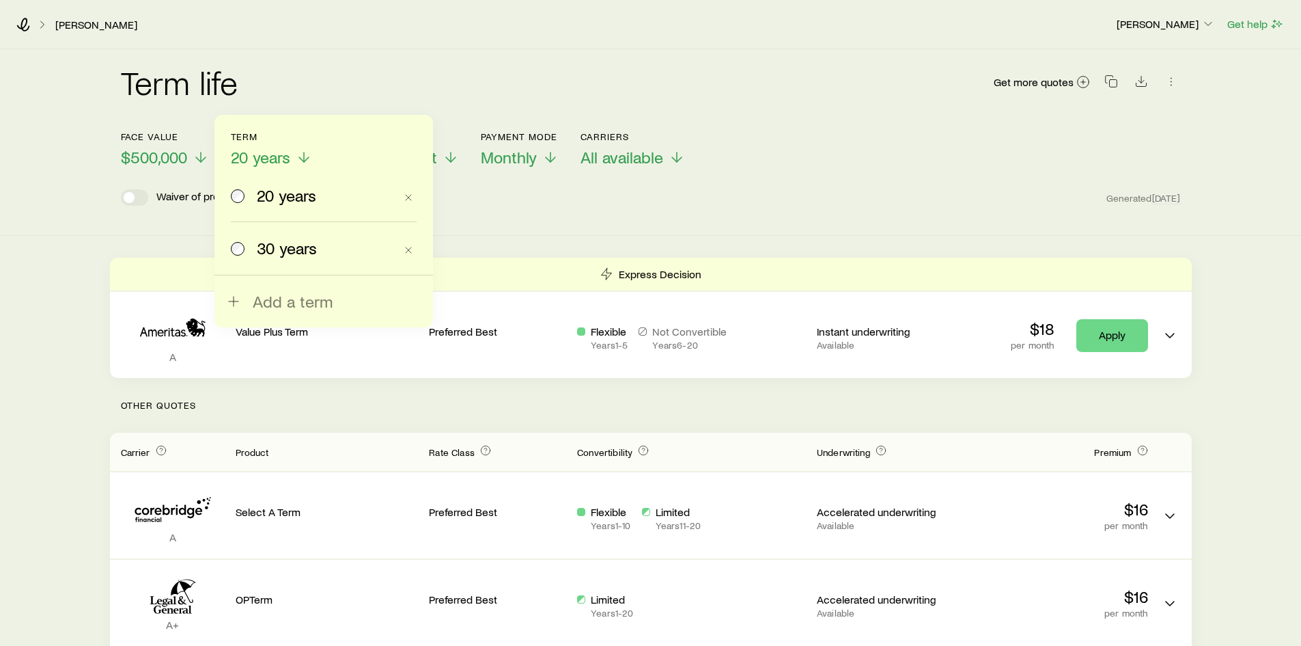
click at [281, 255] on span "30 years" at bounding box center [287, 247] width 60 height 19
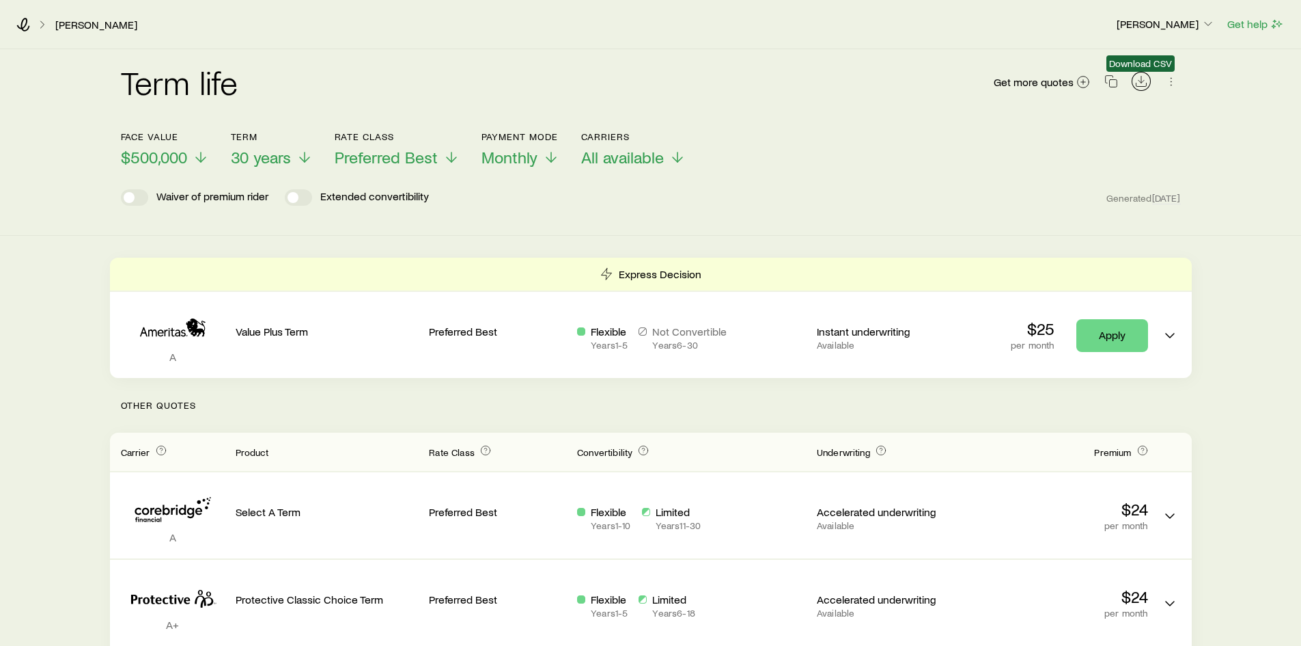
click at [1133, 80] on button "Download CSV" at bounding box center [1141, 81] width 19 height 19
